Goal: Task Accomplishment & Management: Complete application form

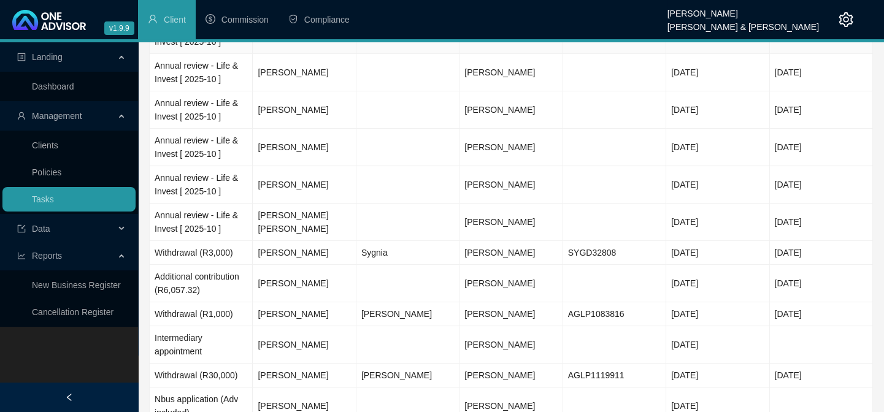
scroll to position [614, 0]
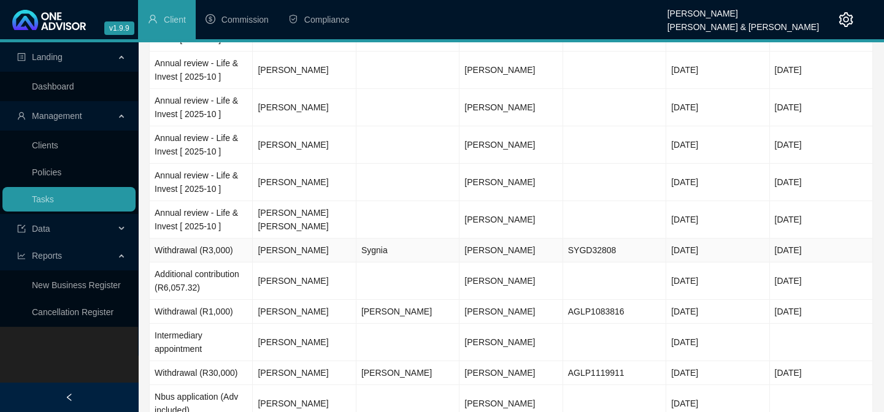
click at [316, 252] on td "[PERSON_NAME]" at bounding box center [304, 251] width 103 height 24
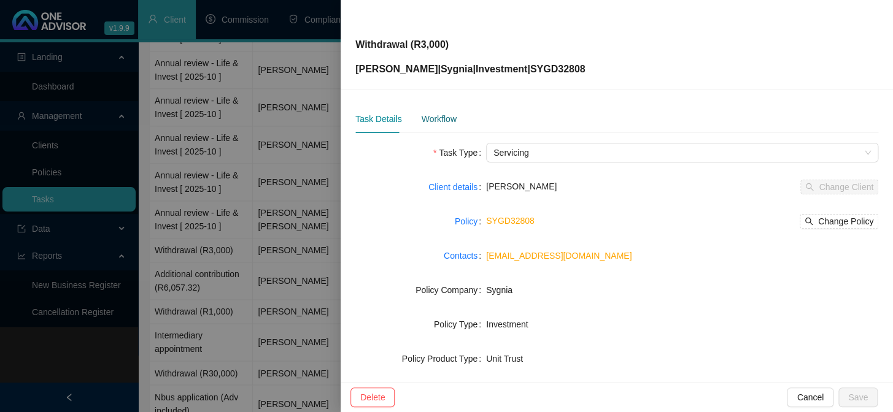
click at [439, 122] on div "Workflow" at bounding box center [438, 118] width 35 height 13
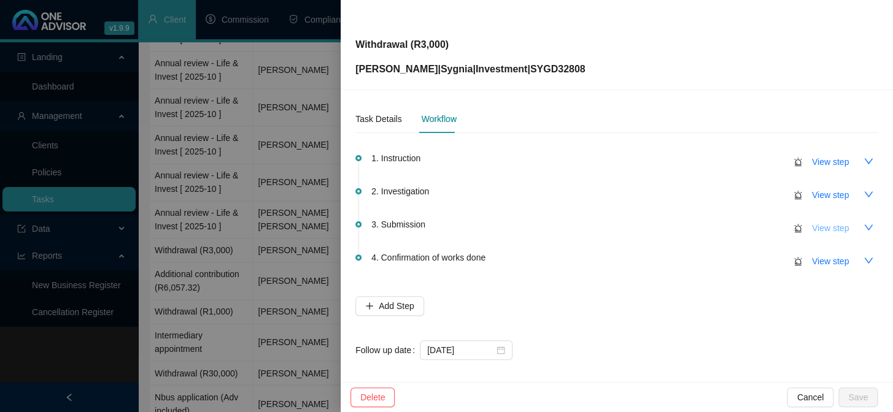
click at [829, 229] on span "View step" at bounding box center [830, 227] width 37 height 13
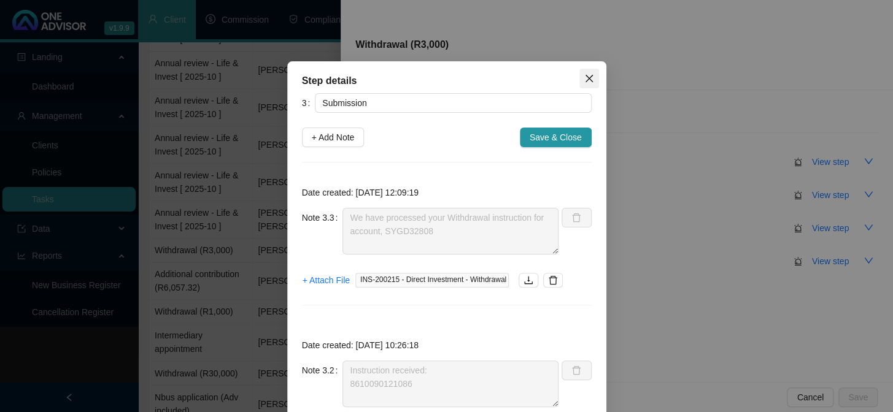
click at [584, 77] on icon "close" at bounding box center [589, 79] width 10 height 10
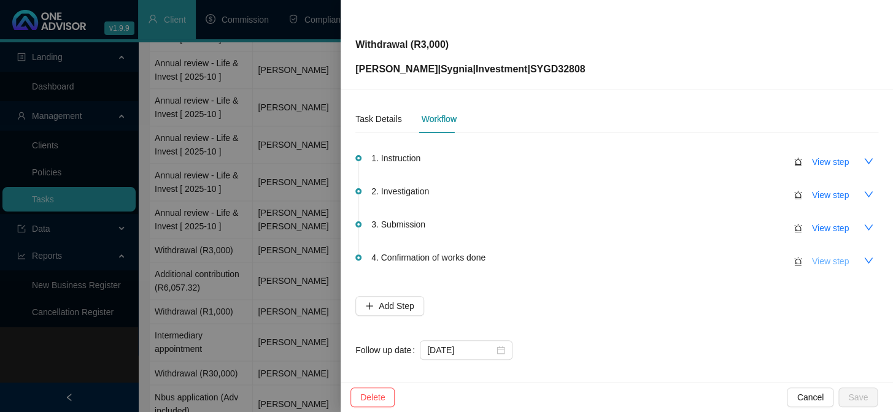
click at [831, 262] on span "View step" at bounding box center [830, 261] width 37 height 13
type input "Confirmation of works done"
type textarea "Confirmation emailed to client"
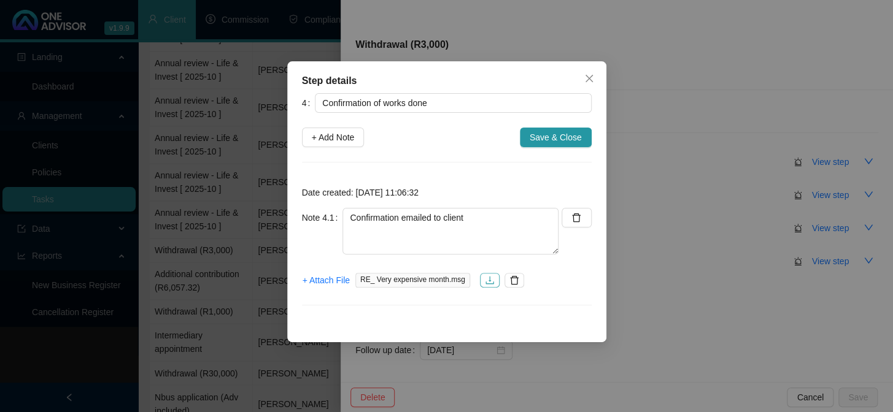
click at [485, 282] on icon "download" at bounding box center [490, 280] width 10 height 10
click at [91, 382] on div "Step details 4 Confirmation of works done + Add Note Save & Close Date created:…" at bounding box center [446, 206] width 893 height 412
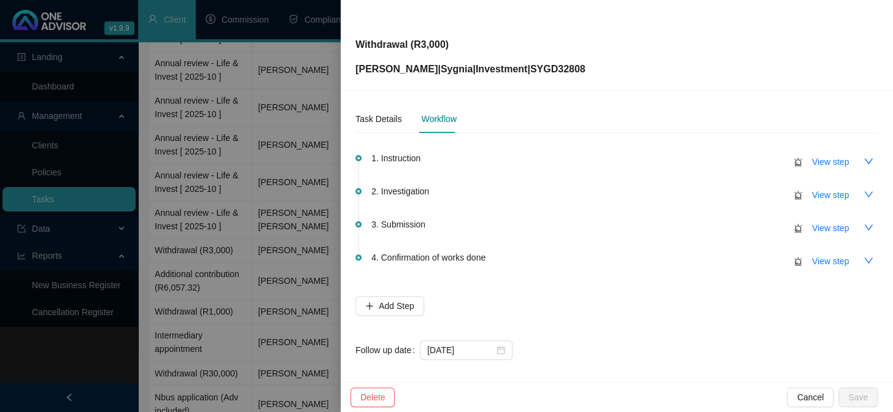
click at [51, 147] on div at bounding box center [446, 206] width 893 height 412
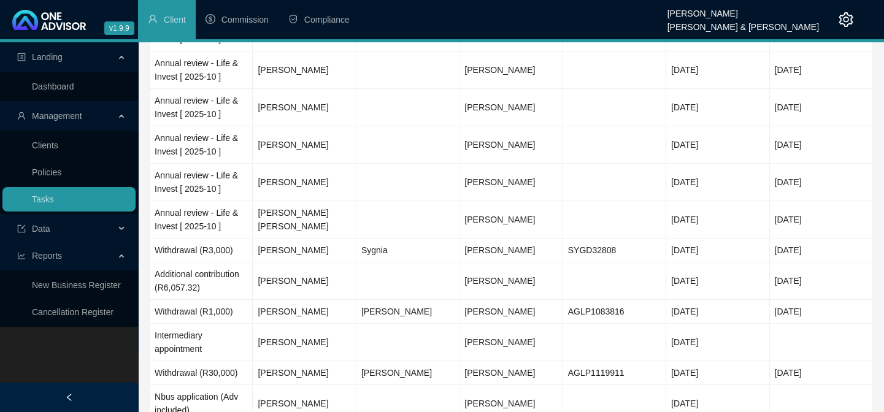
click at [52, 146] on link "Clients" at bounding box center [45, 145] width 26 height 10
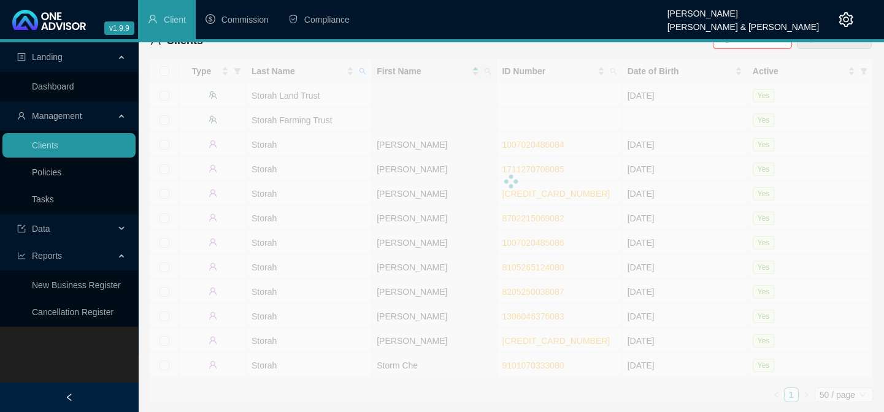
scroll to position [0, 0]
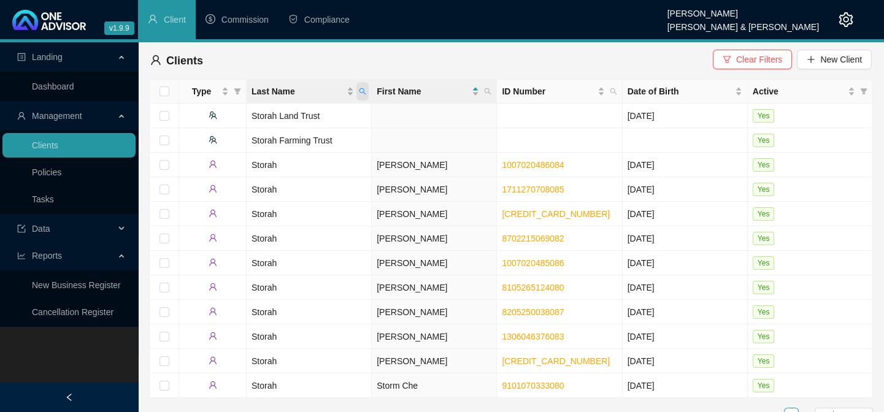
click at [359, 91] on icon "search" at bounding box center [362, 91] width 7 height 7
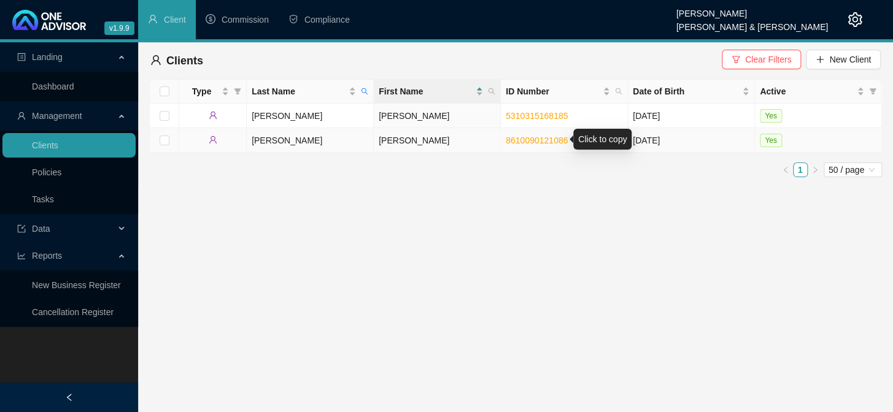
click at [522, 139] on link "8610090121086" at bounding box center [537, 141] width 62 height 10
click at [49, 356] on div "Landing Dashboard Management Clients Policies Tasks Data Reports New Business R…" at bounding box center [69, 248] width 138 height 412
click at [362, 91] on icon "search" at bounding box center [364, 91] width 7 height 7
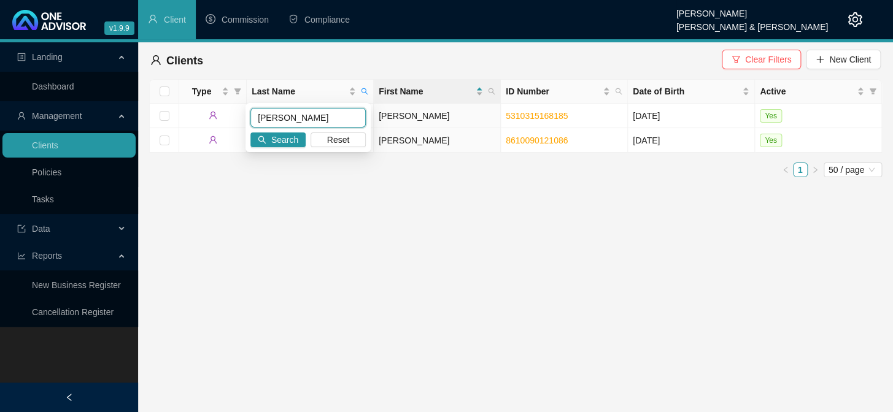
click at [344, 123] on input "[PERSON_NAME]" at bounding box center [307, 118] width 115 height 20
type input "c"
type input "schaerer"
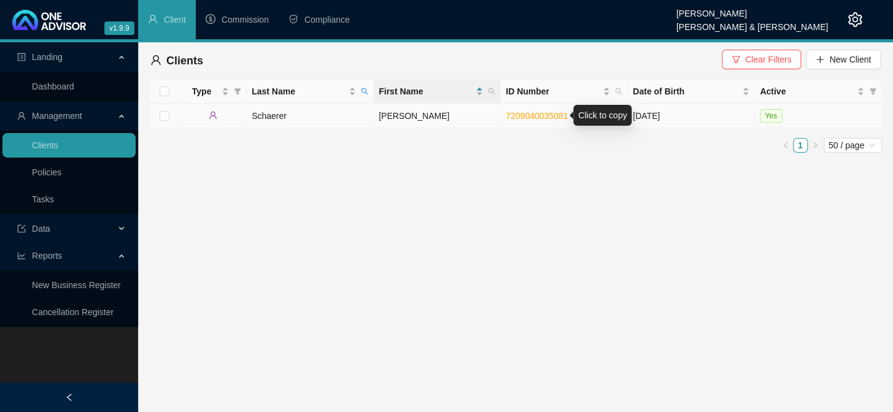
click at [544, 117] on link "7209040035081" at bounding box center [537, 116] width 62 height 10
click at [54, 198] on link "Tasks" at bounding box center [43, 199] width 22 height 10
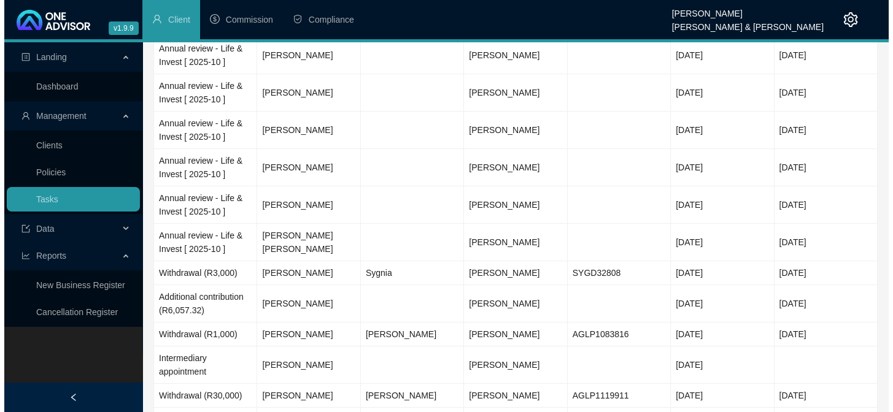
scroll to position [614, 0]
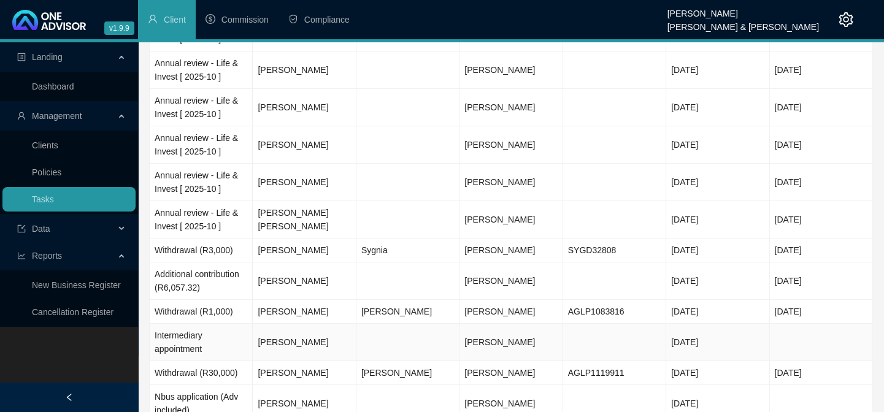
click at [288, 343] on td "[PERSON_NAME]" at bounding box center [304, 342] width 103 height 37
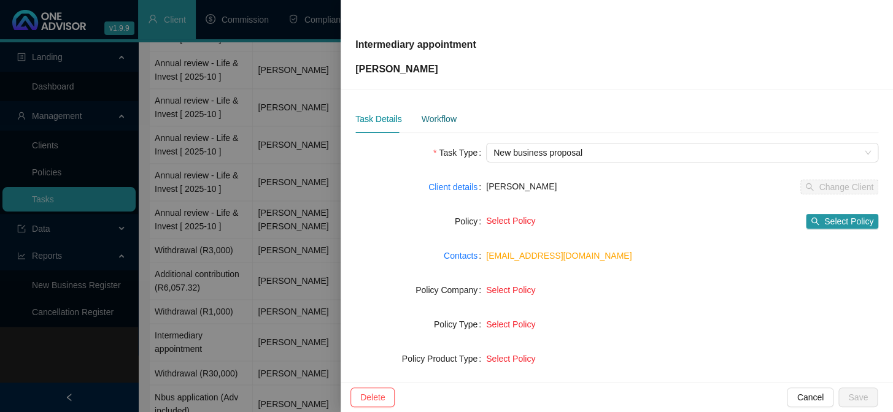
click at [426, 120] on div "Workflow" at bounding box center [438, 118] width 35 height 13
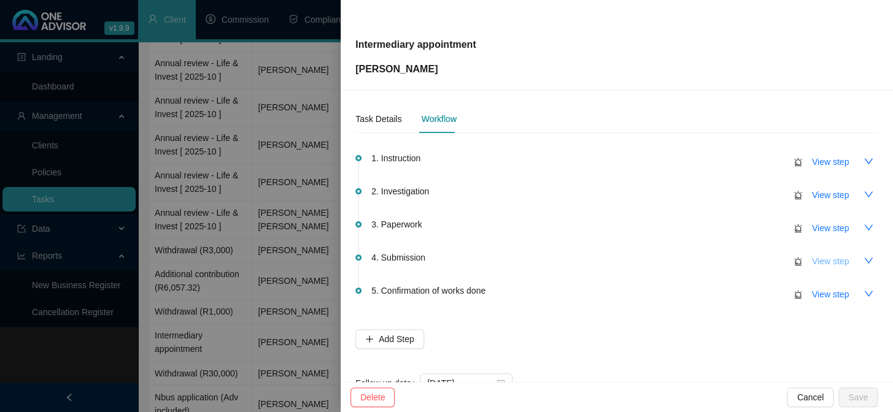
click at [812, 262] on span "View step" at bounding box center [830, 261] width 37 height 13
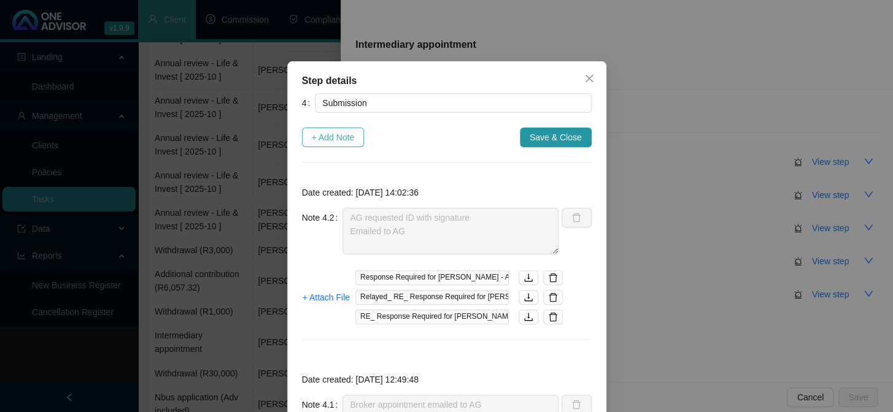
click at [317, 140] on span "+ Add Note" at bounding box center [333, 137] width 43 height 13
type textarea "AG requested ID with signature Emailed to AG"
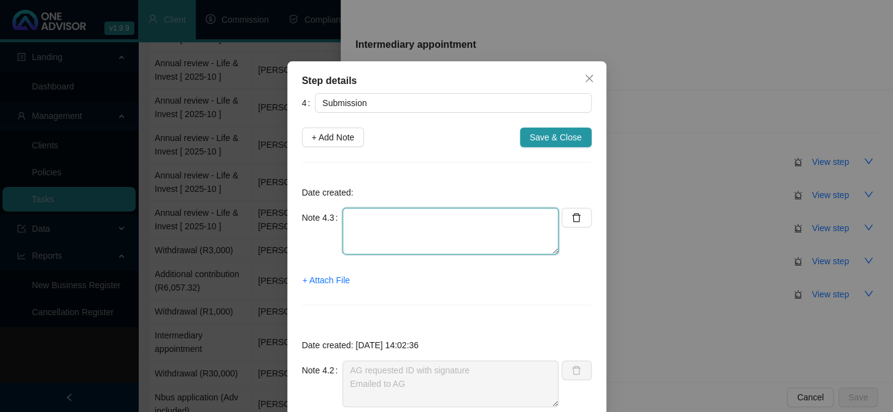
click at [399, 223] on textarea at bounding box center [450, 231] width 216 height 47
click at [490, 219] on textarea "AG requesting wet signature" at bounding box center [450, 231] width 216 height 47
type textarea "AG requesting wet signature on ID card copy Emailed client"
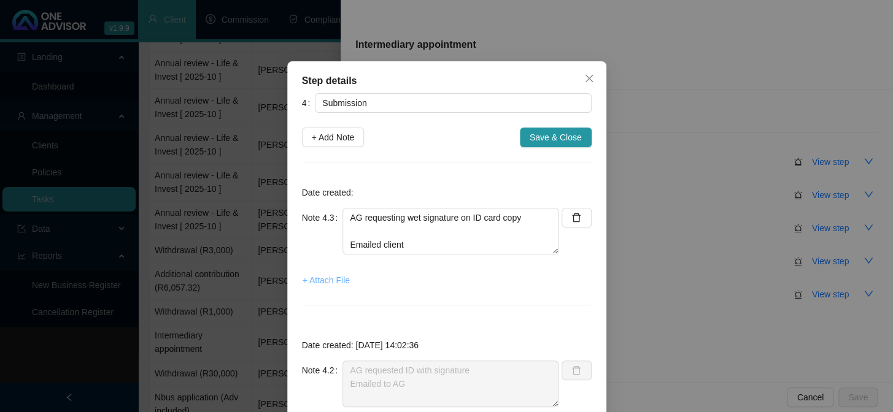
click at [330, 279] on span "+ Attach File" at bounding box center [325, 280] width 47 height 13
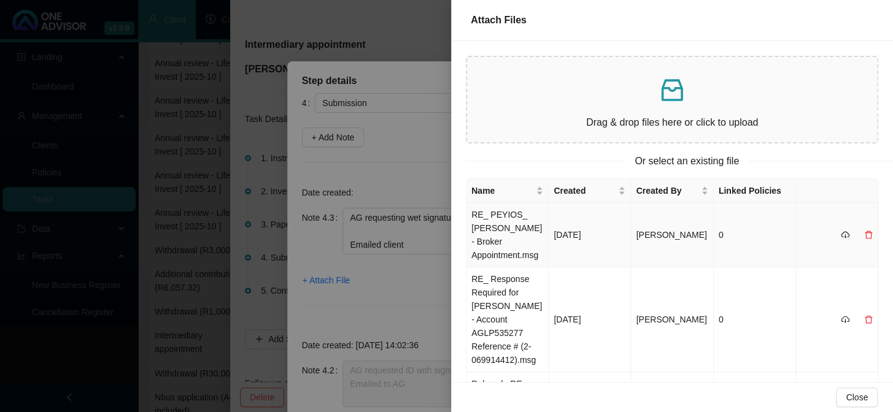
click at [512, 220] on td "RE_ PEYIOS_ [PERSON_NAME] - Broker Appointment.msg" at bounding box center [507, 235] width 82 height 64
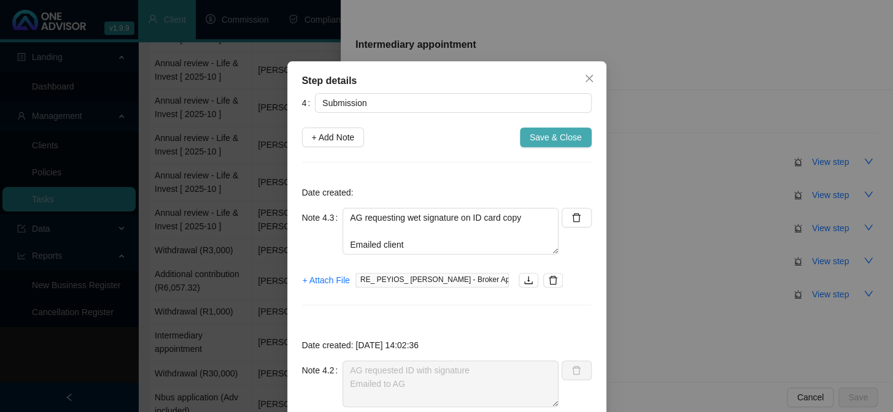
click at [555, 140] on span "Save & Close" at bounding box center [555, 137] width 52 height 13
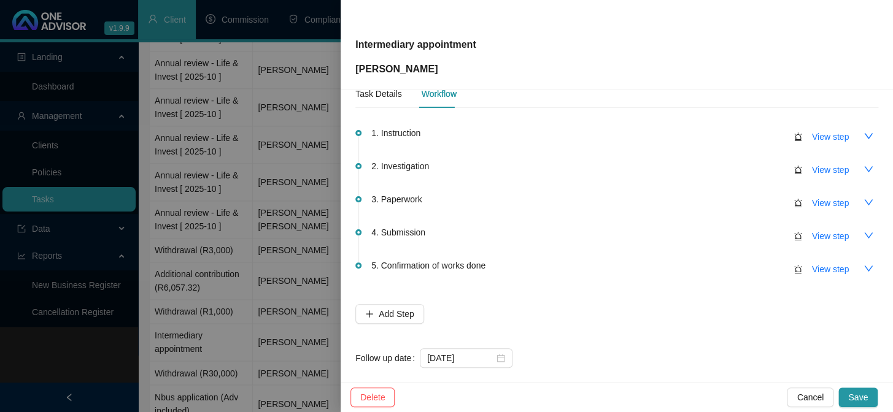
scroll to position [39, 0]
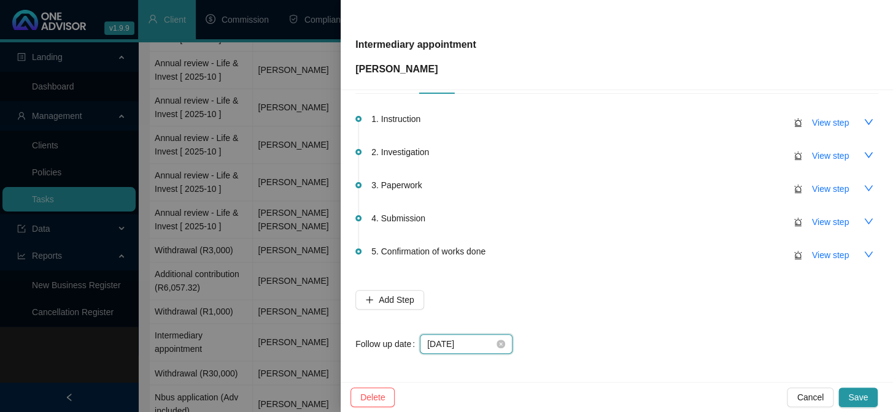
click at [460, 341] on input "[DATE]" at bounding box center [460, 343] width 67 height 13
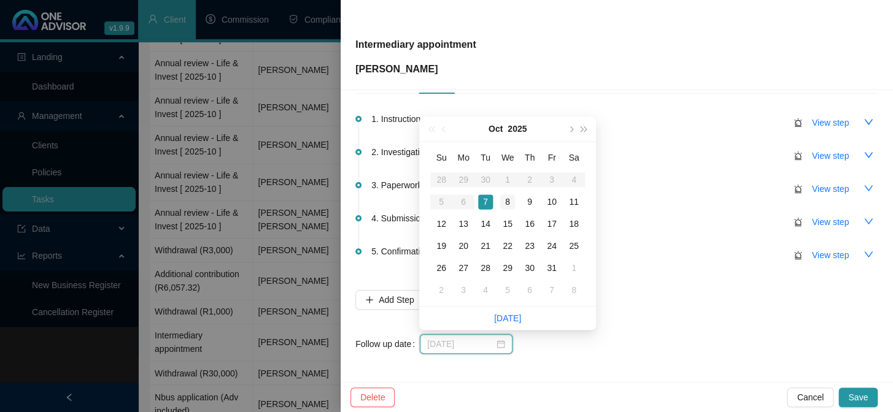
type input "[DATE]"
click at [504, 196] on div "8" at bounding box center [507, 201] width 15 height 15
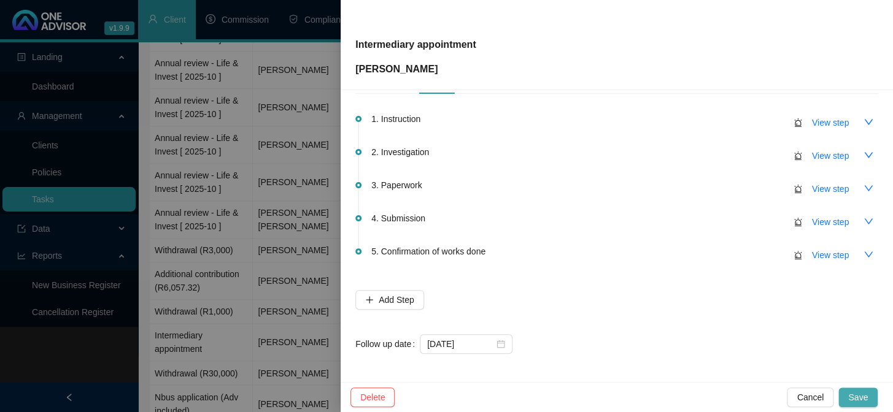
click at [852, 391] on span "Save" at bounding box center [858, 397] width 20 height 13
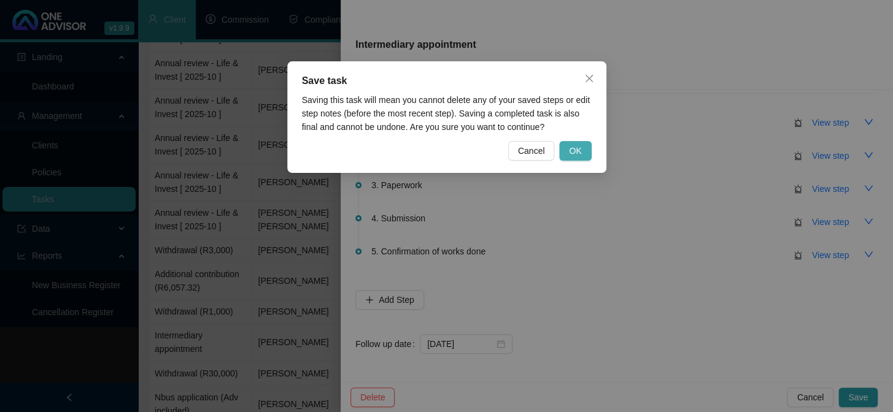
click at [572, 146] on span "OK" at bounding box center [575, 150] width 12 height 13
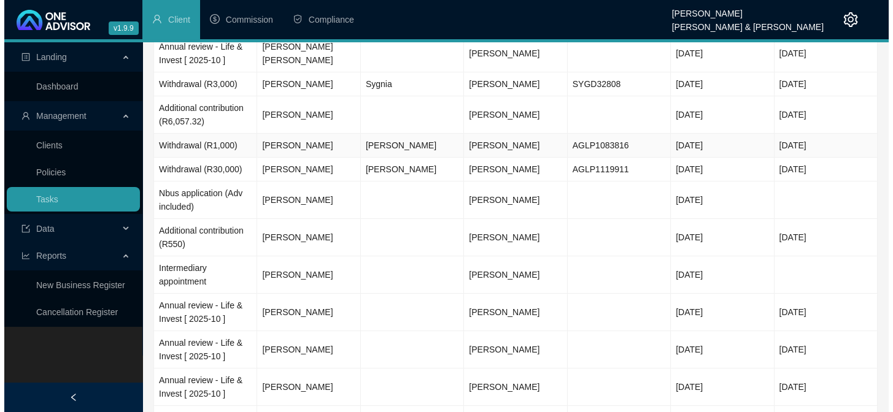
scroll to position [780, 0]
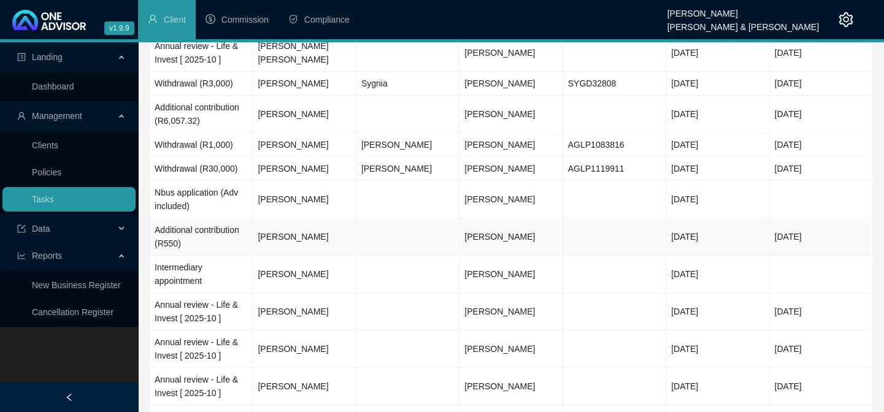
click at [287, 245] on td "[PERSON_NAME]" at bounding box center [304, 236] width 103 height 37
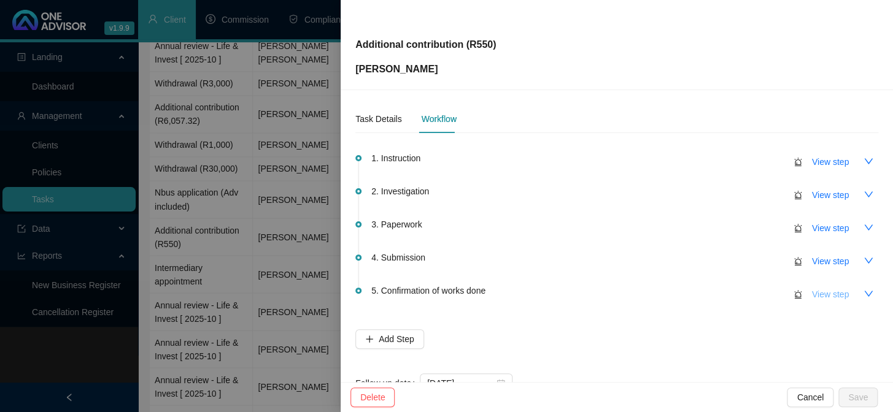
click at [827, 293] on span "View step" at bounding box center [830, 294] width 37 height 13
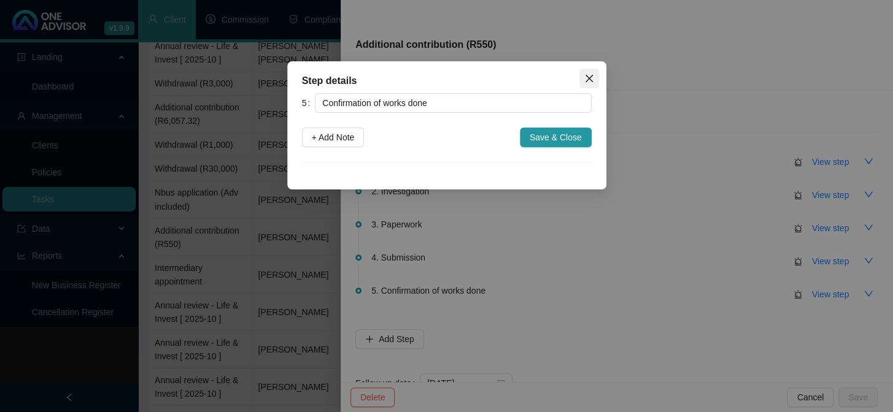
click at [587, 74] on icon "close" at bounding box center [589, 79] width 10 height 10
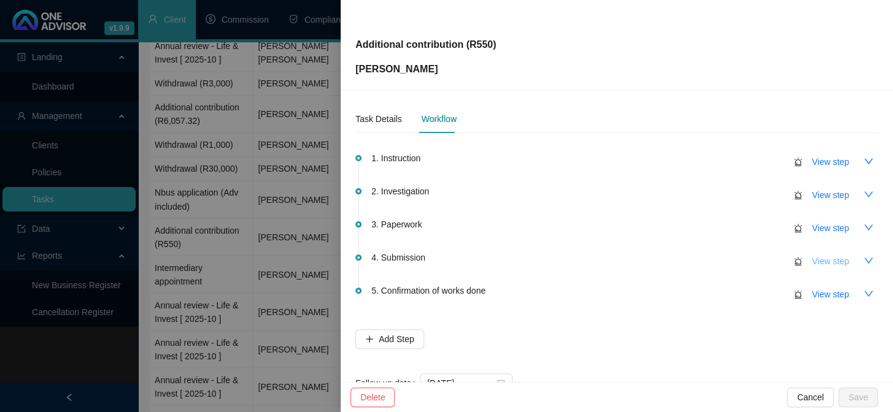
click at [812, 258] on span "View step" at bounding box center [830, 261] width 37 height 13
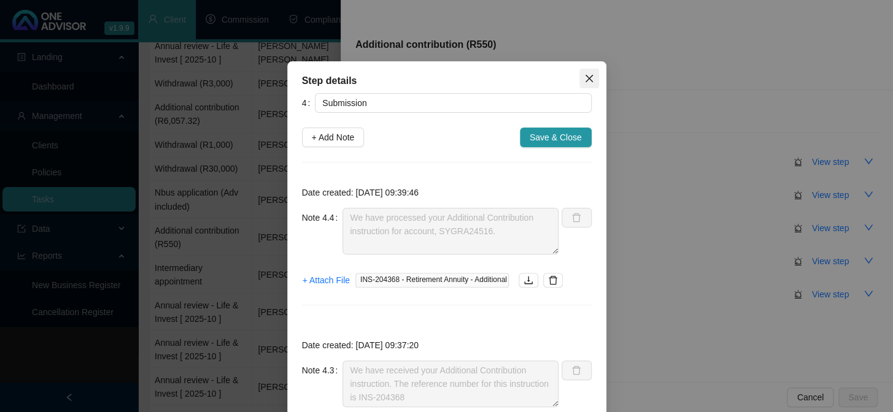
click at [584, 80] on icon "close" at bounding box center [589, 79] width 10 height 10
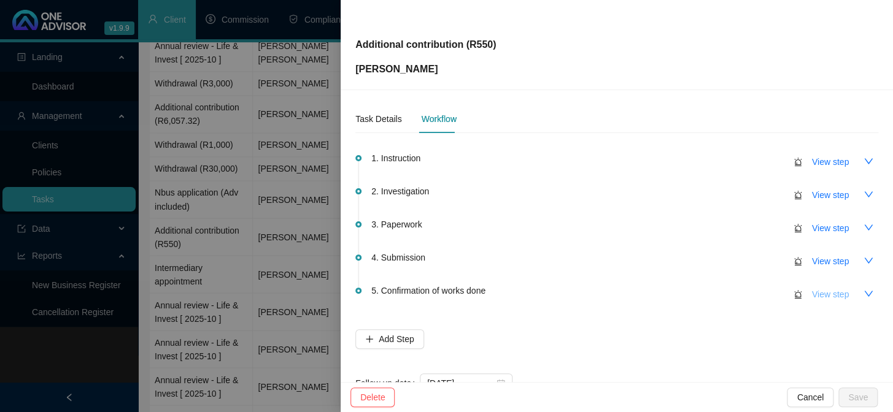
click at [816, 294] on span "View step" at bounding box center [830, 294] width 37 height 13
type input "Confirmation of works done"
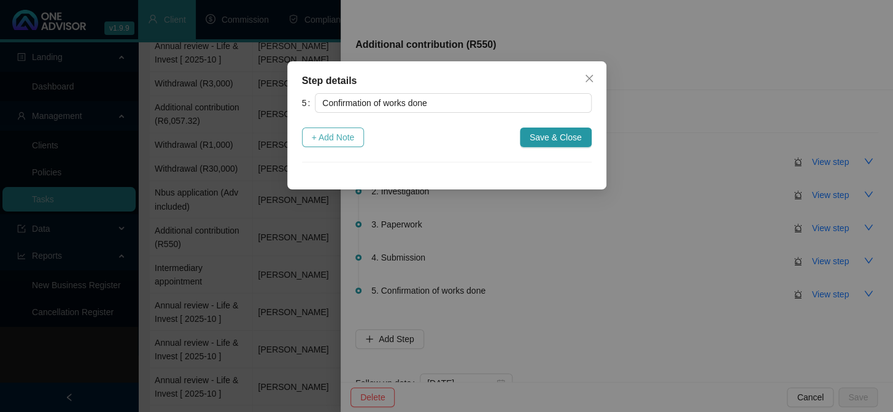
click at [314, 137] on span "+ Add Note" at bounding box center [333, 137] width 43 height 13
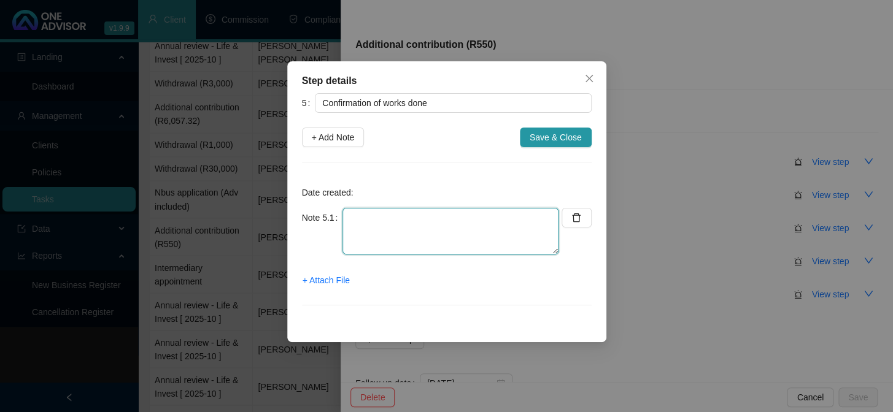
click at [383, 250] on textarea at bounding box center [450, 231] width 216 height 47
type textarea "Completed - client in confirmation email"
click at [324, 276] on span "+ Attach File" at bounding box center [325, 280] width 47 height 13
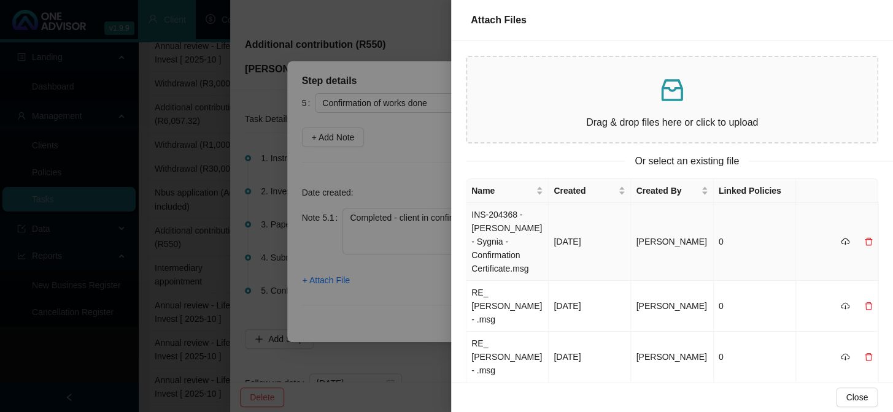
click at [504, 245] on td "INS-204368 - [PERSON_NAME] - Sygnia - Confirmation Certificate.msg" at bounding box center [507, 242] width 82 height 78
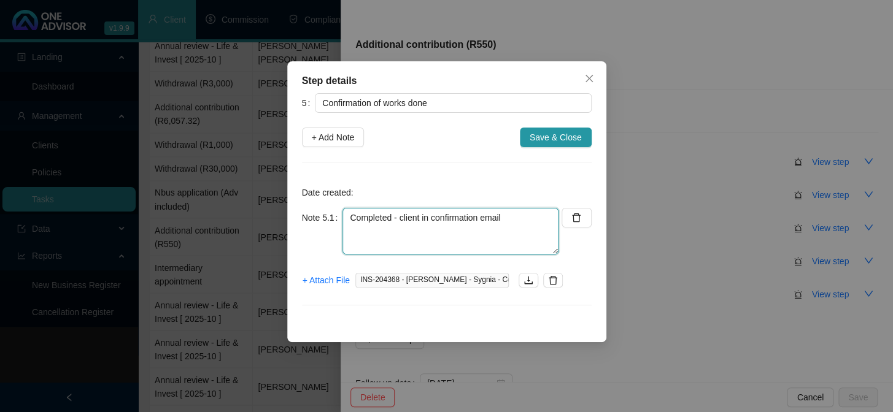
drag, startPoint x: 348, startPoint y: 217, endPoint x: 538, endPoint y: 225, distance: 189.8
click at [538, 225] on textarea "Completed - client in confirmation email" at bounding box center [450, 231] width 216 height 47
click at [544, 129] on button "Save & Close" at bounding box center [556, 138] width 72 height 20
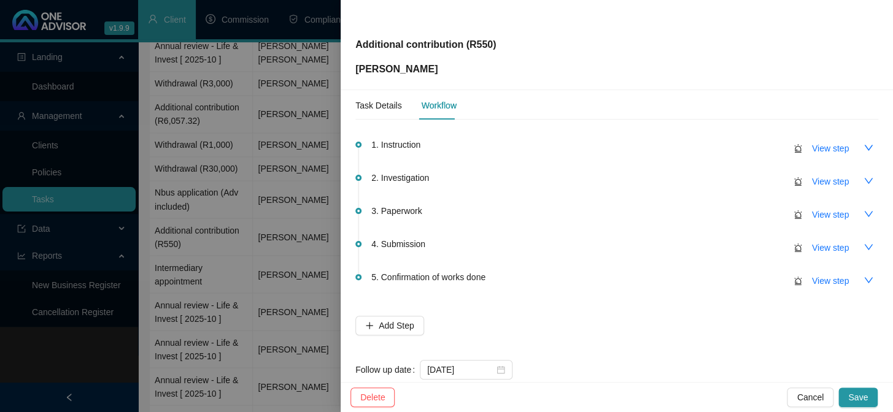
scroll to position [0, 0]
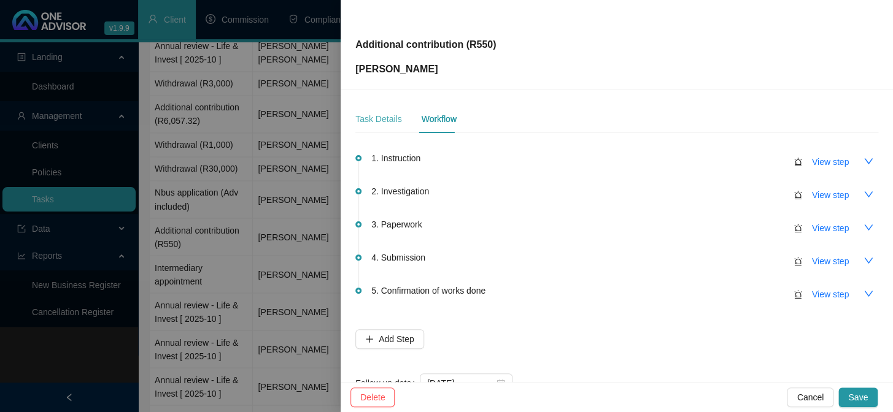
click at [382, 126] on div "Task Details" at bounding box center [378, 119] width 46 height 28
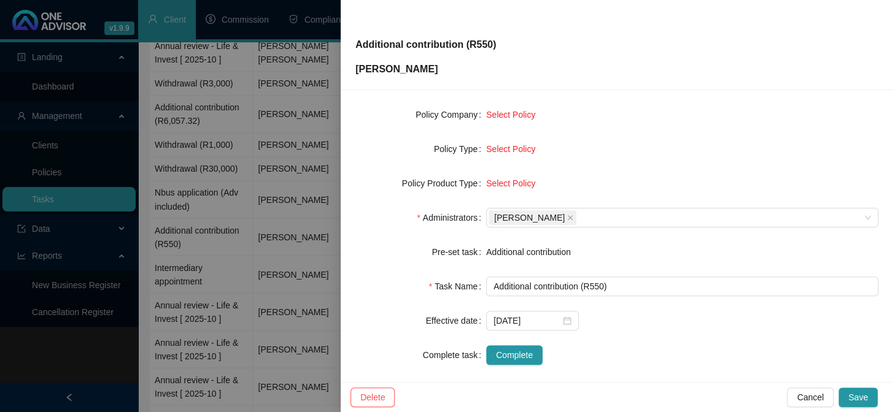
scroll to position [187, 0]
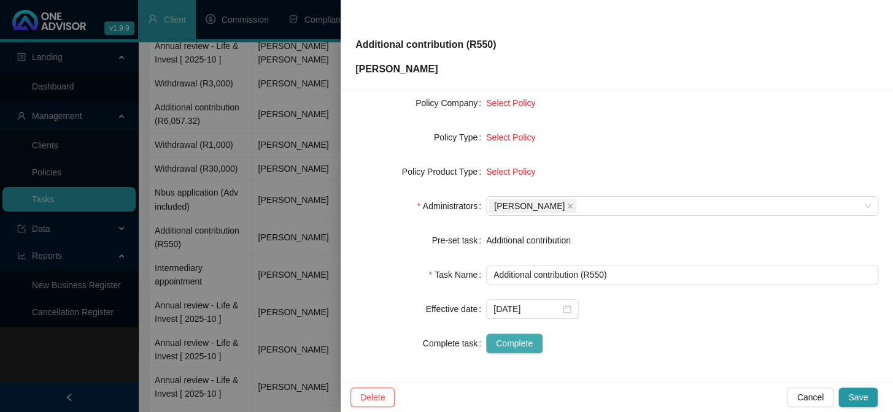
click at [515, 344] on span "Complete" at bounding box center [514, 343] width 37 height 13
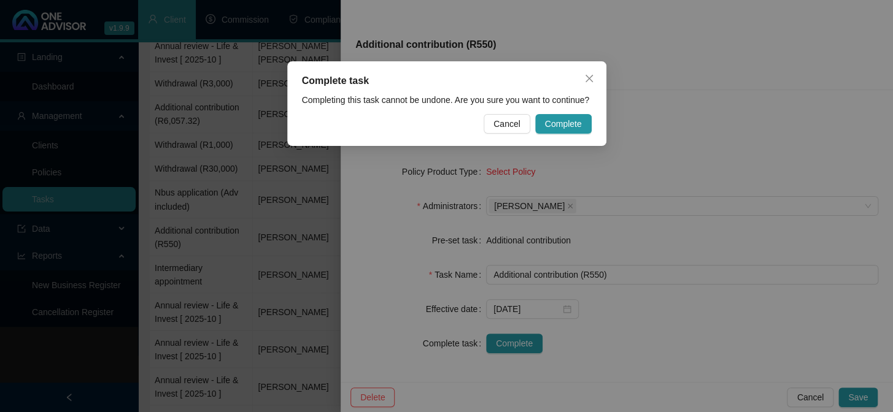
drag, startPoint x: 564, startPoint y: 124, endPoint x: 668, endPoint y: 187, distance: 122.0
click at [564, 124] on span "Complete" at bounding box center [563, 123] width 37 height 13
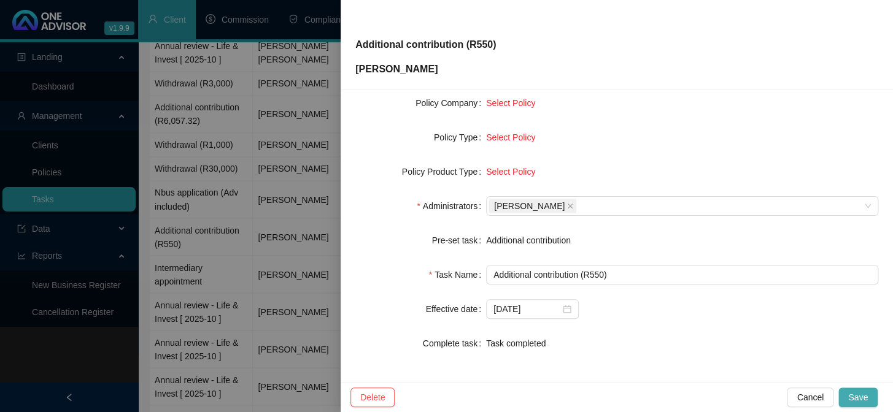
click at [861, 391] on span "Save" at bounding box center [858, 397] width 20 height 13
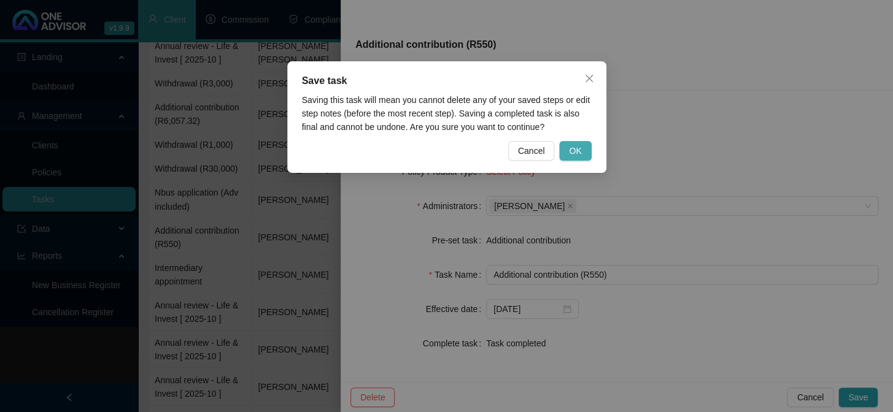
click at [573, 152] on span "OK" at bounding box center [575, 150] width 12 height 13
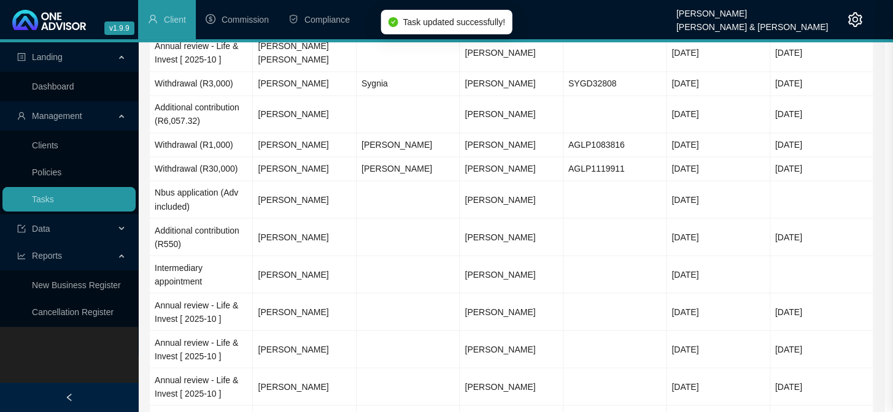
scroll to position [172, 0]
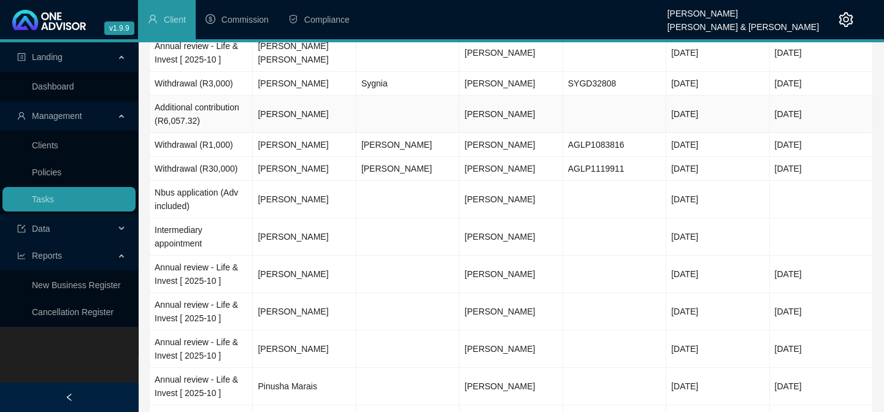
click at [298, 110] on td "[PERSON_NAME]" at bounding box center [304, 114] width 103 height 37
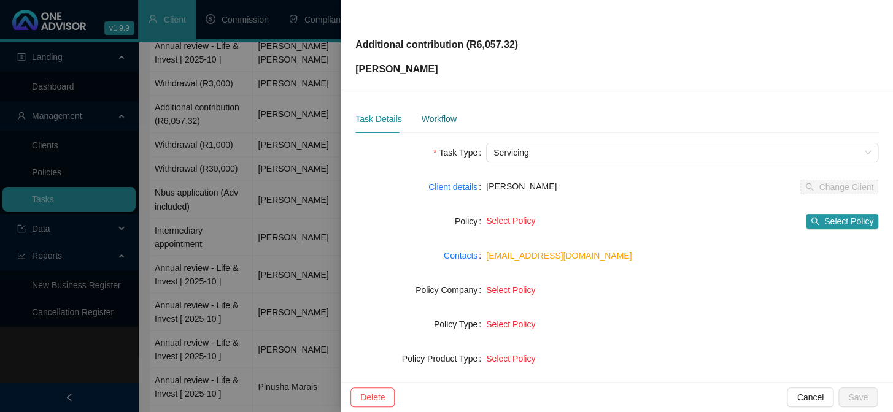
click at [439, 120] on div "Workflow" at bounding box center [438, 118] width 35 height 13
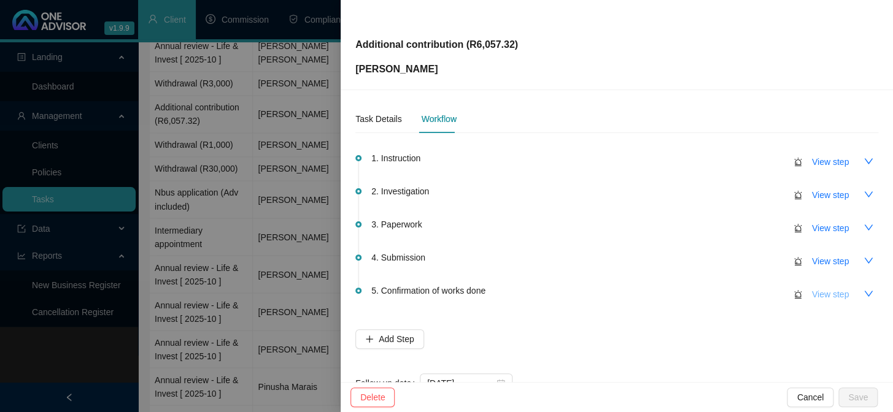
click at [812, 291] on span "View step" at bounding box center [830, 294] width 37 height 13
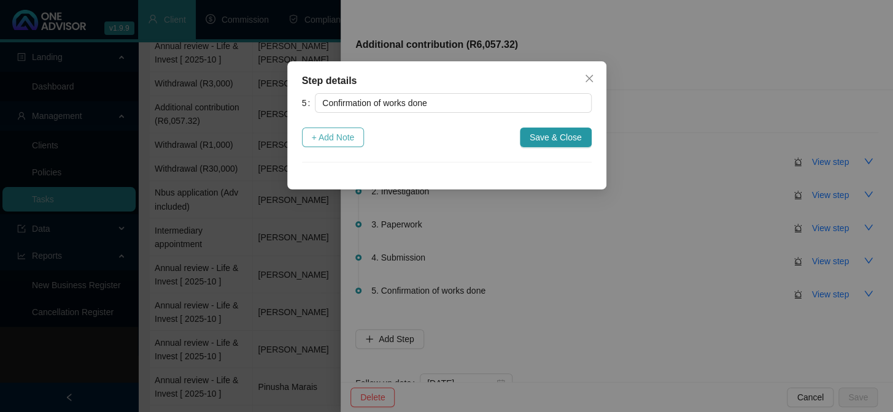
drag, startPoint x: 331, startPoint y: 142, endPoint x: 341, endPoint y: 139, distance: 10.3
click at [332, 142] on span "+ Add Note" at bounding box center [333, 137] width 43 height 13
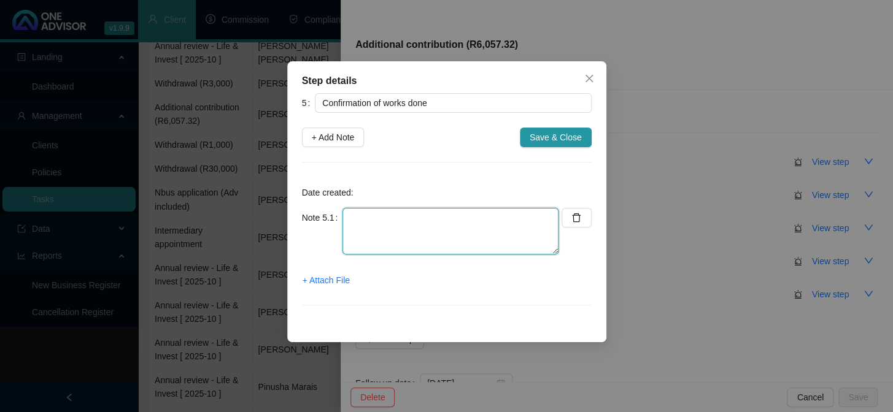
click at [380, 234] on textarea at bounding box center [450, 231] width 216 height 47
paste textarea "Completed - client in confirmation email"
type textarea "Completed - client in confirmation email"
click at [332, 280] on span "+ Attach File" at bounding box center [325, 280] width 47 height 13
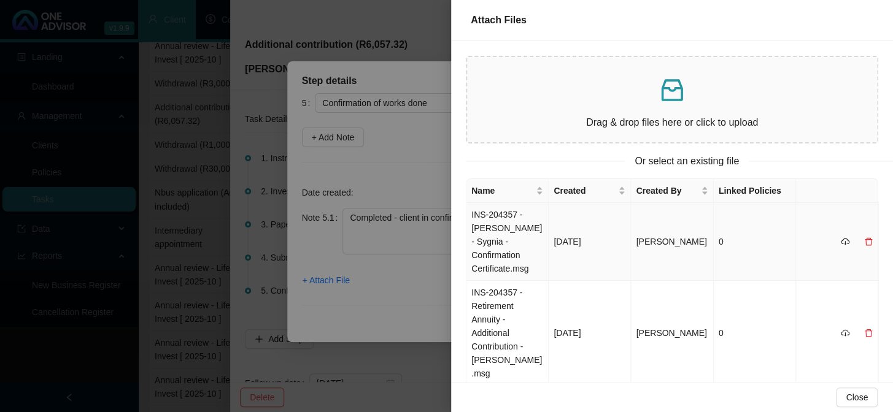
click at [494, 236] on td "INS-204357 - [PERSON_NAME] - Sygnia - Confirmation Certificate.msg" at bounding box center [507, 242] width 82 height 78
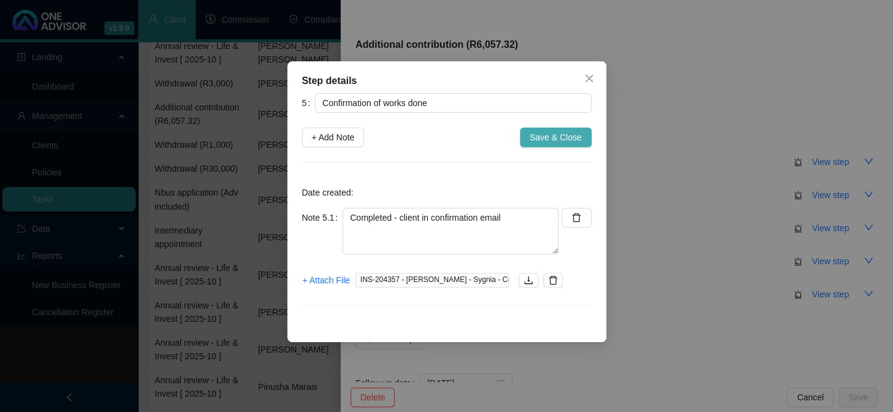
click at [543, 138] on span "Save & Close" at bounding box center [555, 137] width 52 height 13
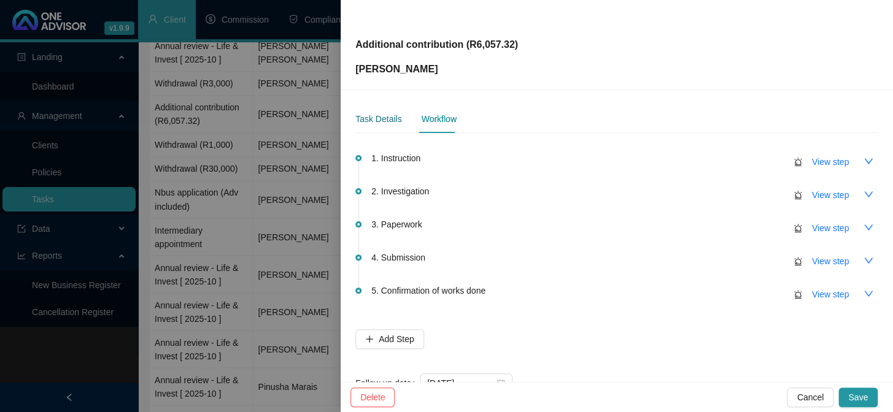
click at [391, 115] on div "Task Details" at bounding box center [378, 118] width 46 height 13
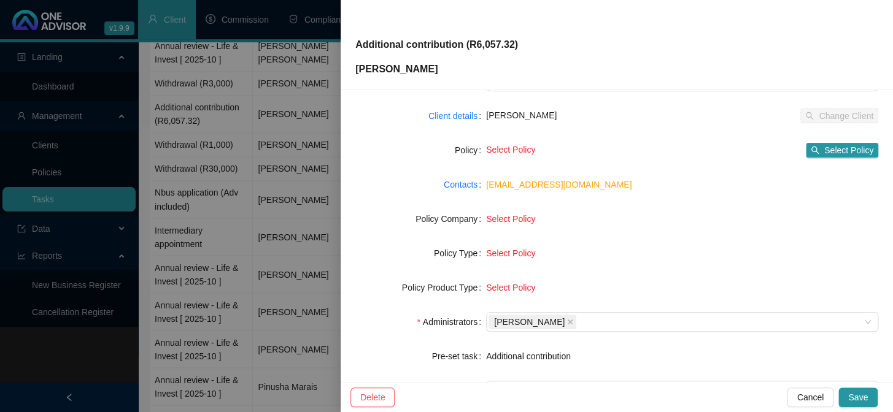
scroll to position [187, 0]
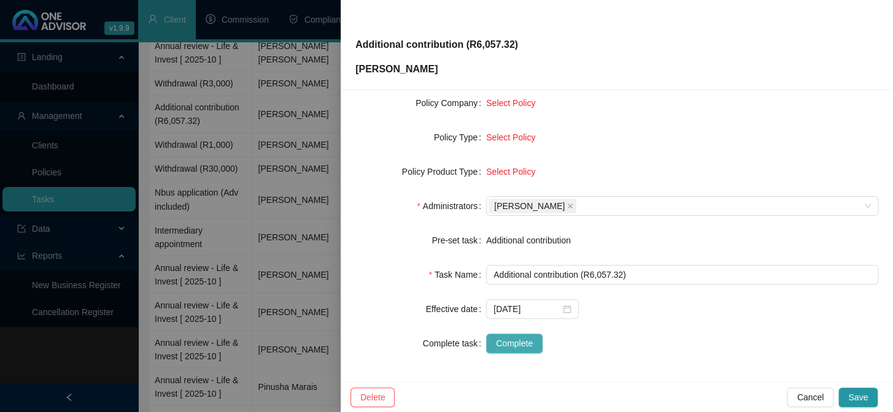
click at [509, 341] on span "Complete" at bounding box center [514, 343] width 37 height 13
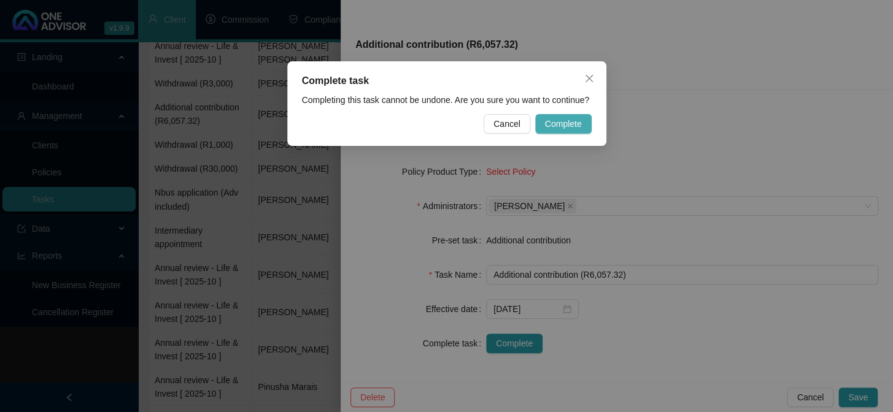
click at [579, 124] on span "Complete" at bounding box center [563, 123] width 37 height 13
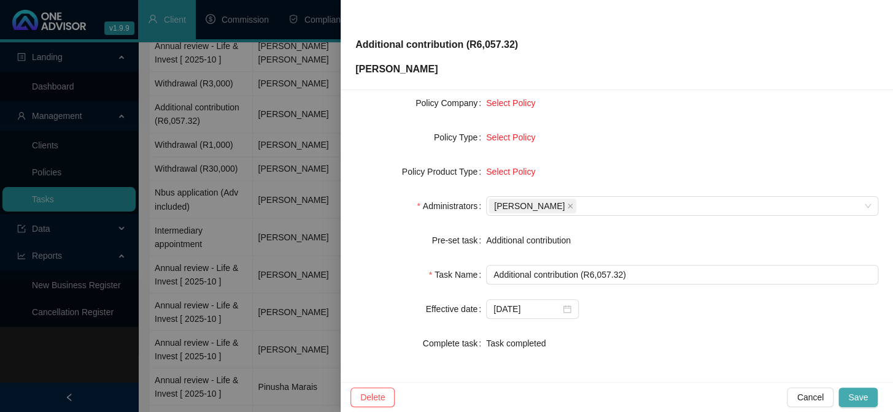
click at [859, 399] on span "Save" at bounding box center [858, 397] width 20 height 13
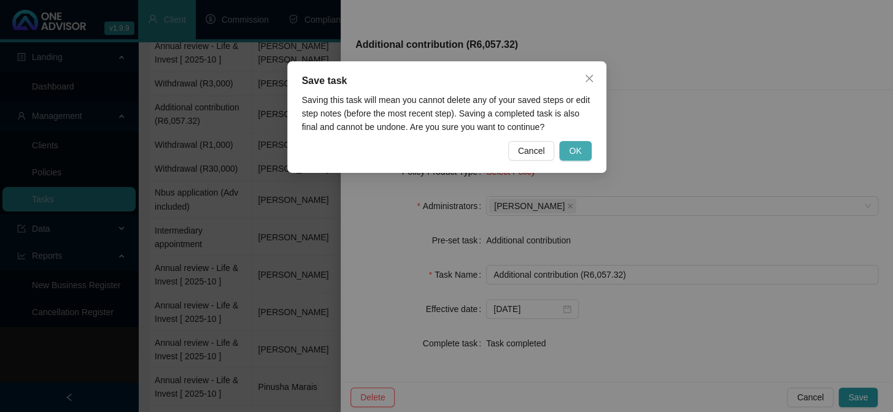
click at [581, 155] on span "OK" at bounding box center [575, 150] width 12 height 13
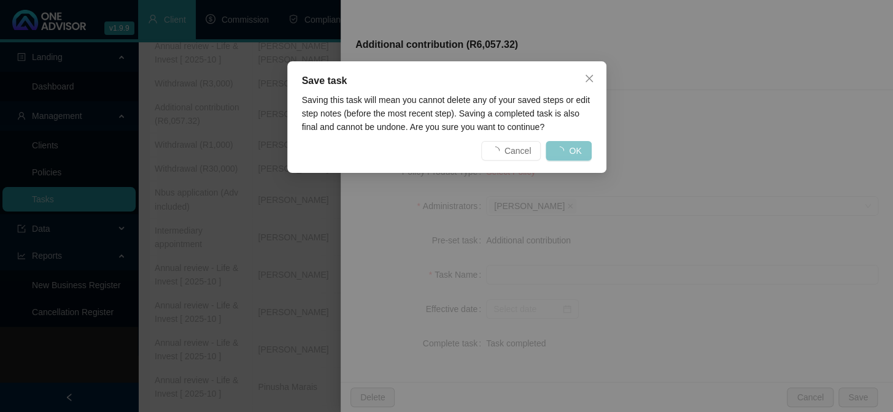
scroll to position [172, 0]
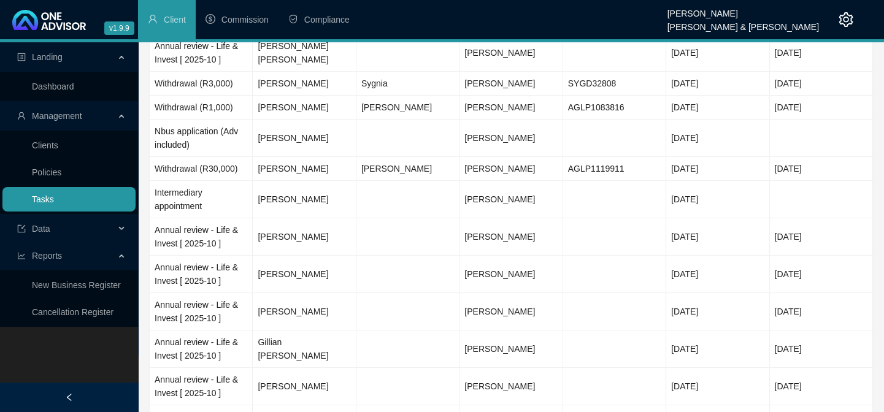
click at [54, 198] on link "Tasks" at bounding box center [43, 199] width 22 height 10
click at [290, 80] on td "[PERSON_NAME]" at bounding box center [304, 84] width 103 height 24
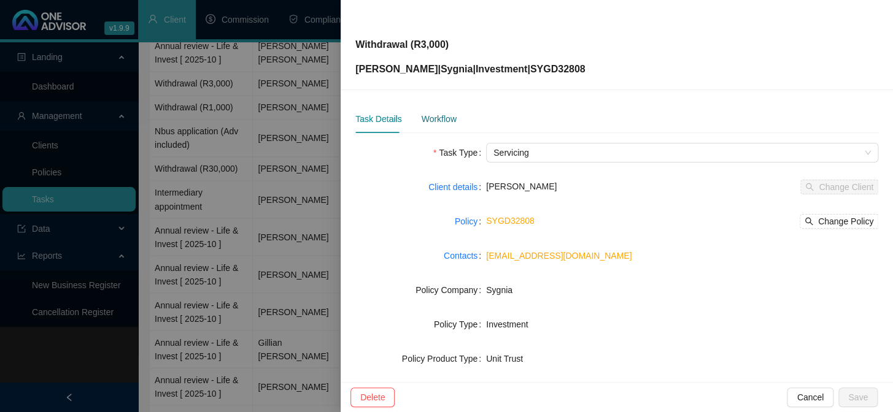
click at [436, 117] on div "Workflow" at bounding box center [438, 118] width 35 height 13
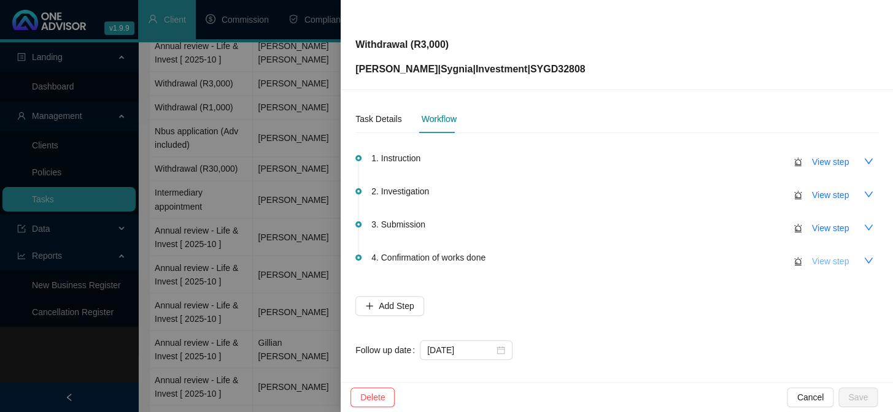
click at [814, 264] on span "View step" at bounding box center [830, 261] width 37 height 13
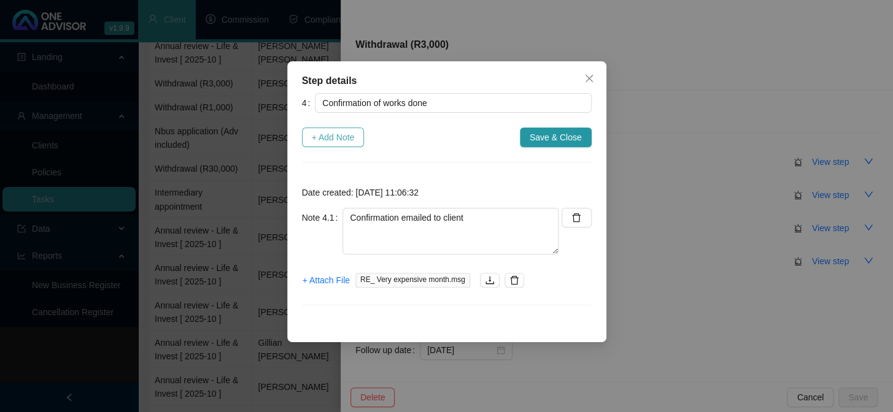
click at [327, 136] on span "+ Add Note" at bounding box center [333, 137] width 43 height 13
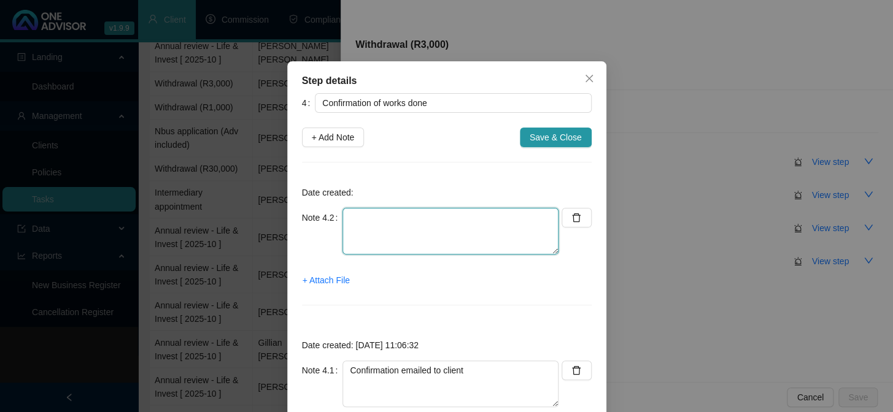
click at [374, 229] on textarea at bounding box center [450, 231] width 216 height 47
type textarea "Completed"
click at [329, 279] on span "+ Attach File" at bounding box center [325, 280] width 47 height 13
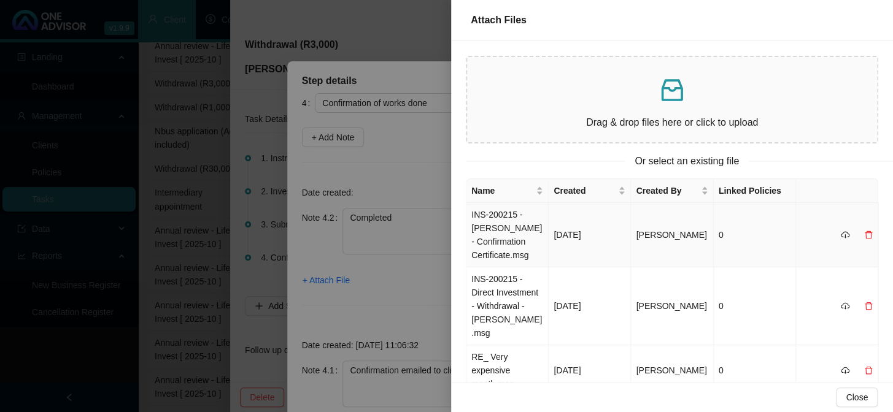
click at [508, 234] on td "INS-200215 - [PERSON_NAME] - Confirmation Certificate.msg" at bounding box center [507, 235] width 82 height 64
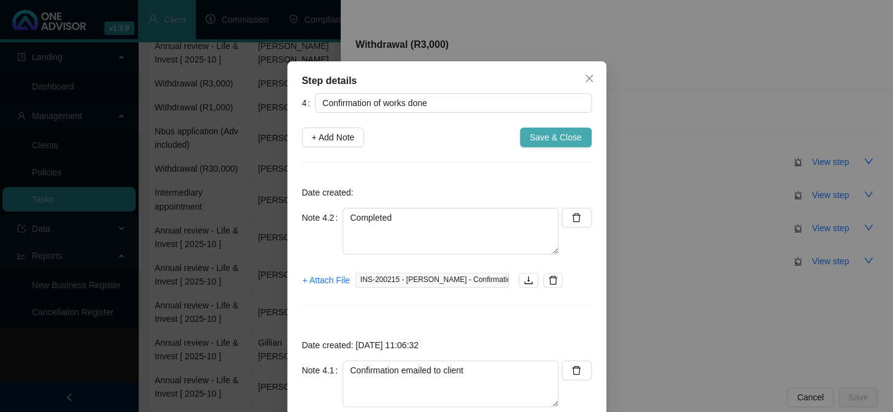
click at [560, 131] on span "Save & Close" at bounding box center [555, 137] width 52 height 13
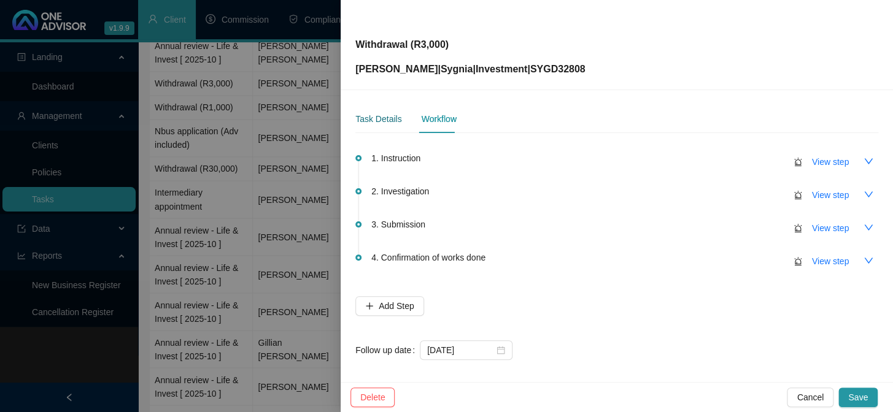
click at [371, 112] on div "Task Details" at bounding box center [378, 118] width 46 height 13
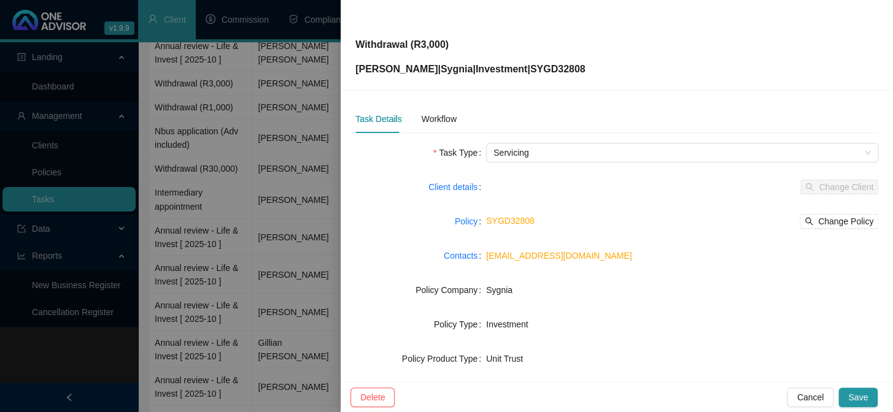
scroll to position [187, 0]
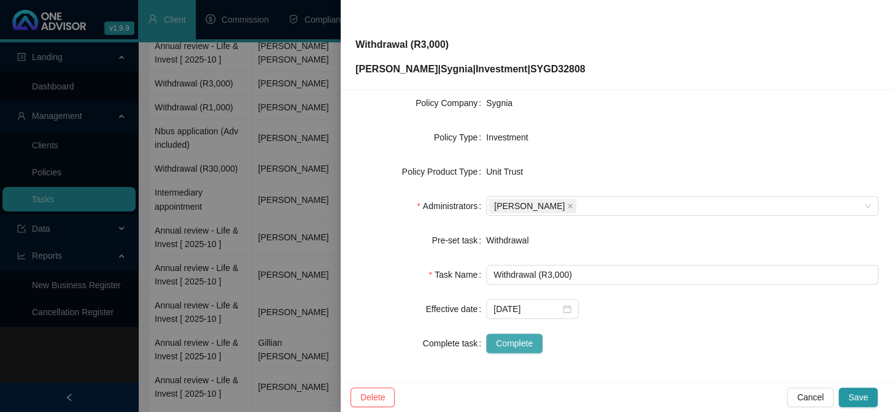
click at [509, 342] on span "Complete" at bounding box center [514, 343] width 37 height 13
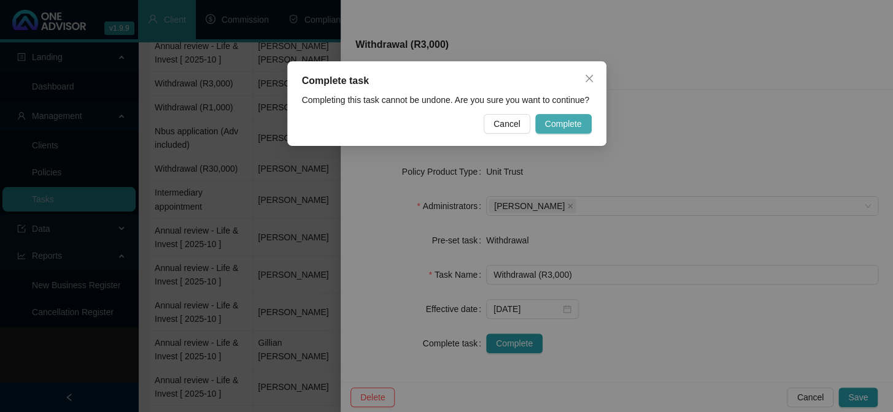
click at [551, 120] on span "Complete" at bounding box center [563, 123] width 37 height 13
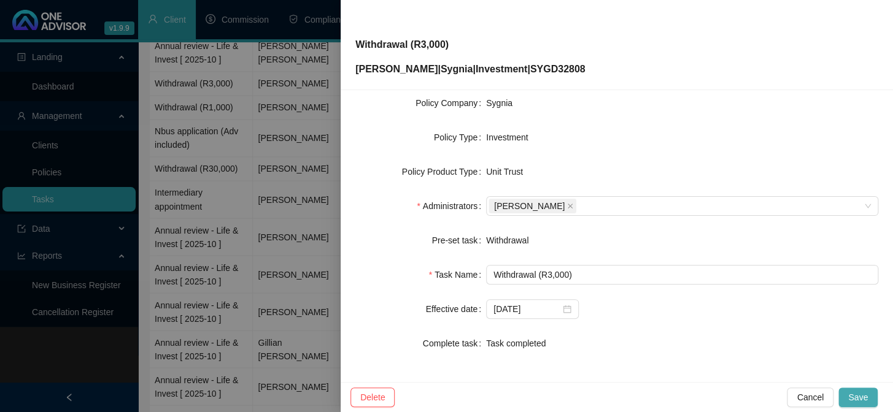
click at [864, 397] on span "Save" at bounding box center [858, 397] width 20 height 13
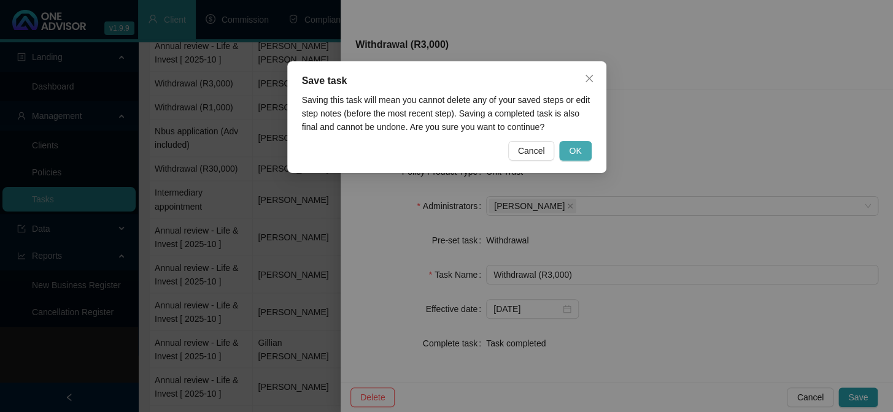
click at [569, 153] on span "OK" at bounding box center [575, 150] width 12 height 13
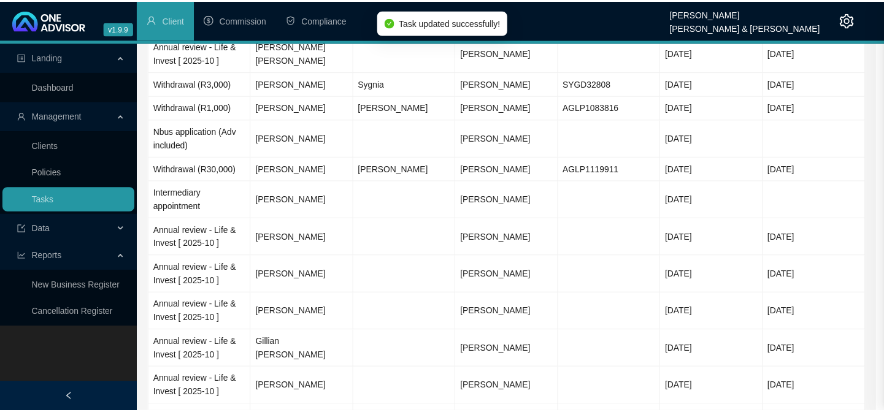
scroll to position [172, 0]
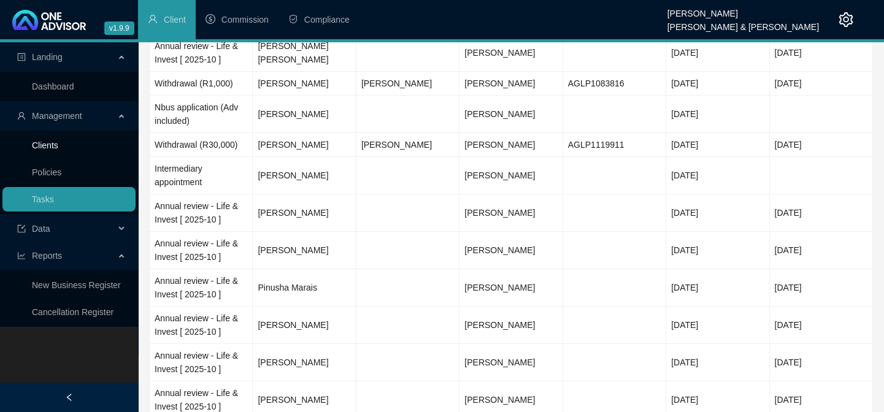
click at [58, 145] on link "Clients" at bounding box center [45, 145] width 26 height 10
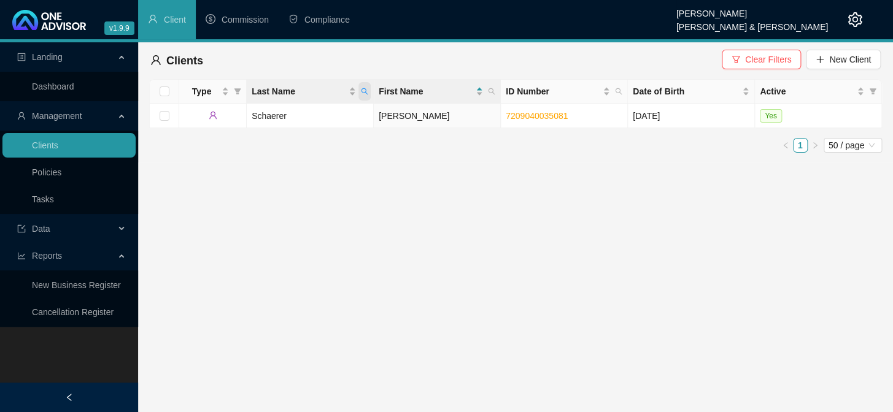
click at [364, 89] on icon "search" at bounding box center [364, 91] width 7 height 7
type input "bhengu"
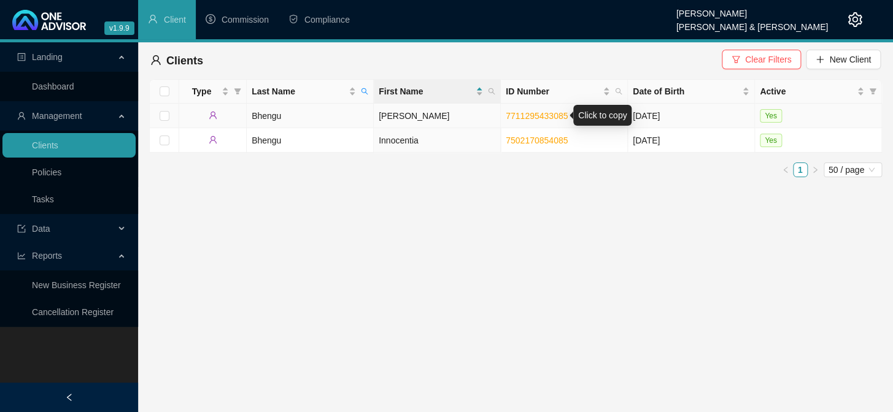
click at [520, 115] on link "7711295433085" at bounding box center [537, 116] width 62 height 10
click at [529, 114] on link "7711295433085" at bounding box center [537, 116] width 62 height 10
